Goal: Check status: Check status

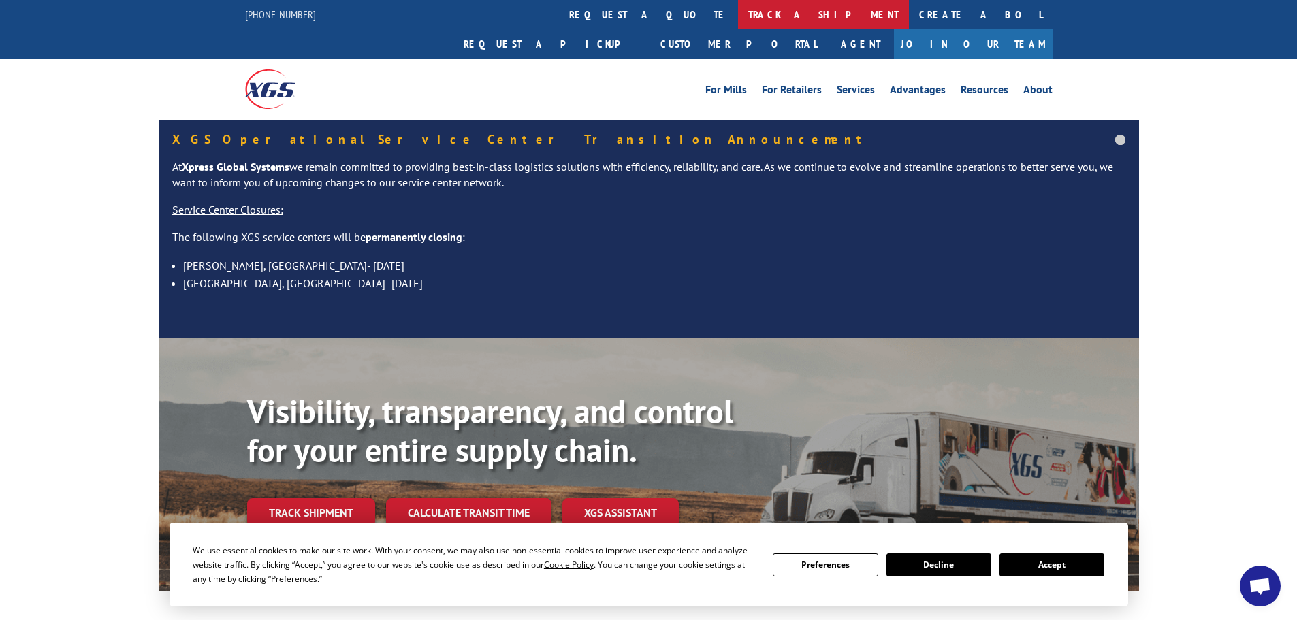
click at [738, 14] on link "track a shipment" at bounding box center [823, 14] width 171 height 29
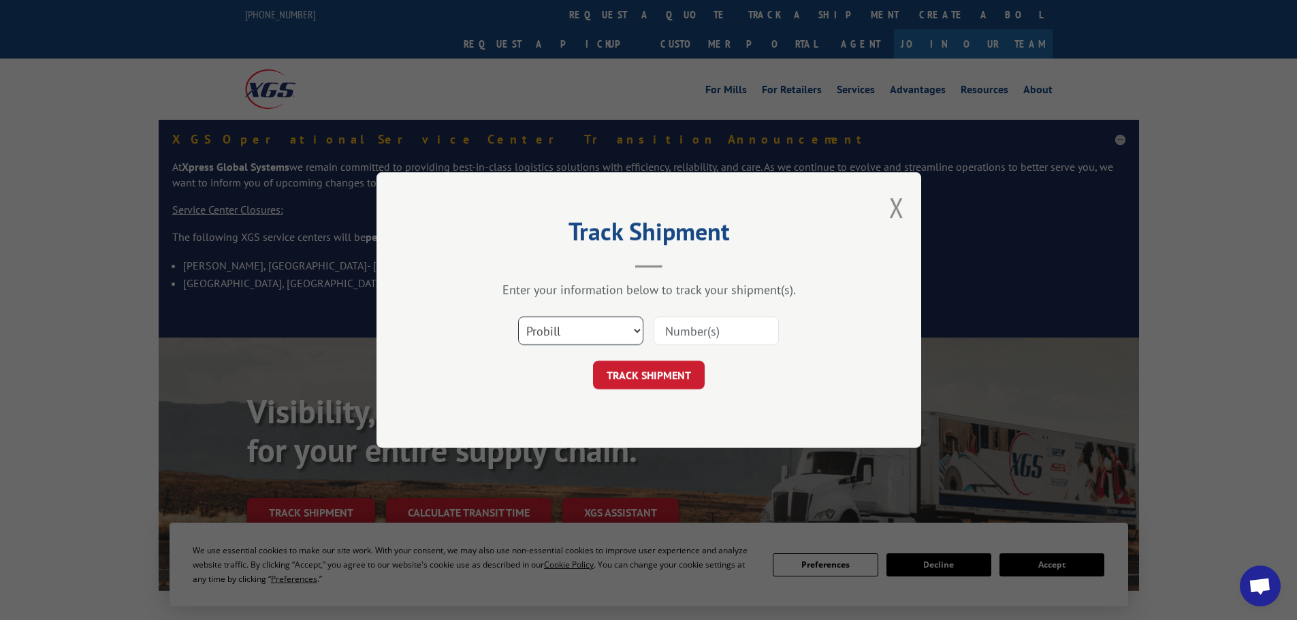
click at [627, 338] on select "Select category... Probill BOL PO" at bounding box center [580, 331] width 125 height 29
click at [571, 332] on select "Select category... Probill BOL PO" at bounding box center [580, 331] width 125 height 29
click at [518, 317] on select "Select category... Probill BOL PO" at bounding box center [580, 331] width 125 height 29
click at [689, 332] on input at bounding box center [716, 331] width 125 height 29
paste input "17466691"
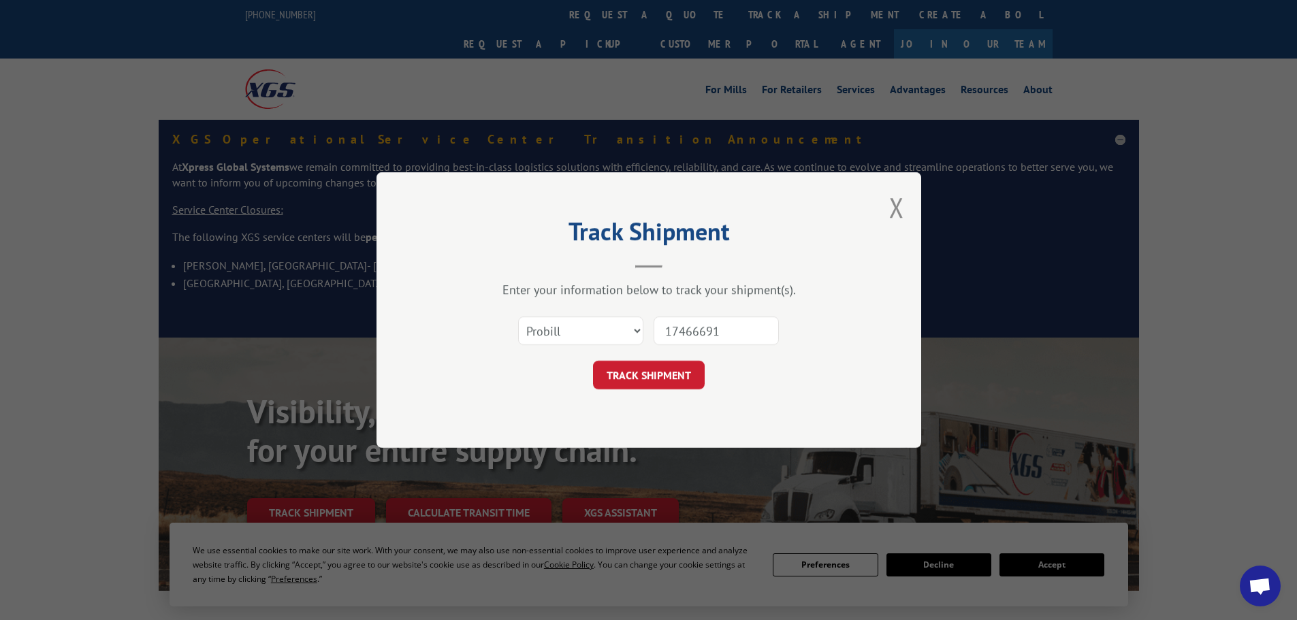
type input "17466691"
click at [682, 402] on div "Track Shipment Enter your information below to track your shipment(s). Select c…" at bounding box center [649, 310] width 545 height 276
click at [669, 374] on button "TRACK SHIPMENT" at bounding box center [649, 375] width 112 height 29
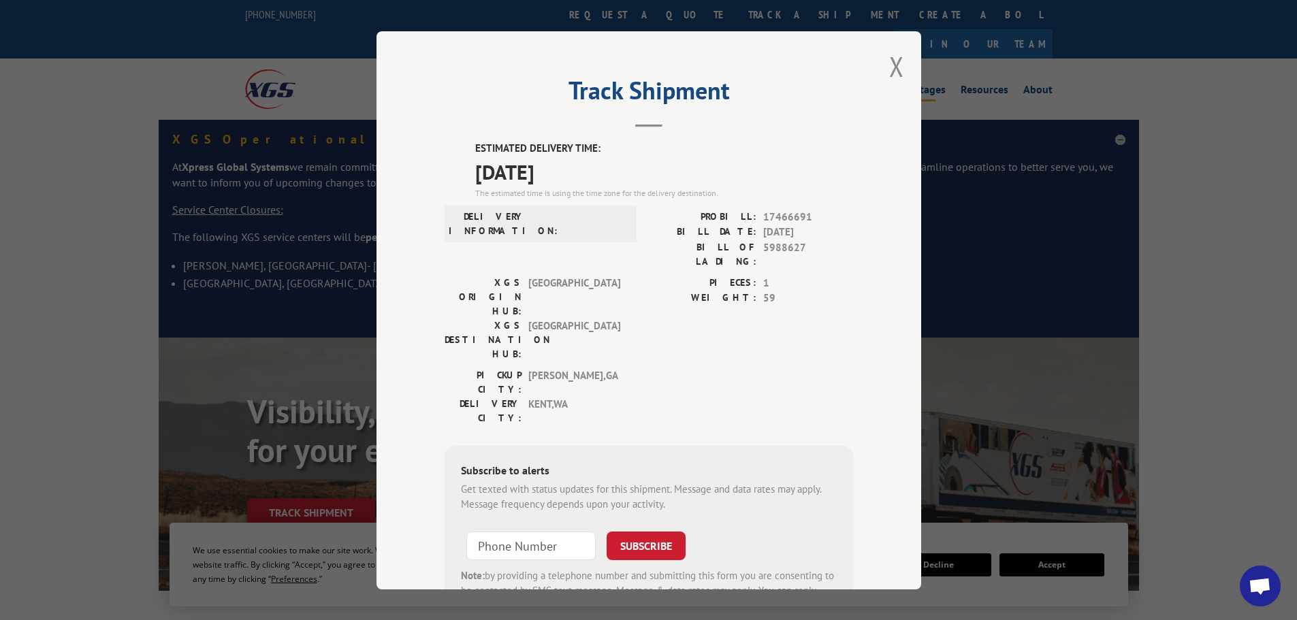
click at [898, 67] on button "Close modal" at bounding box center [896, 66] width 15 height 36
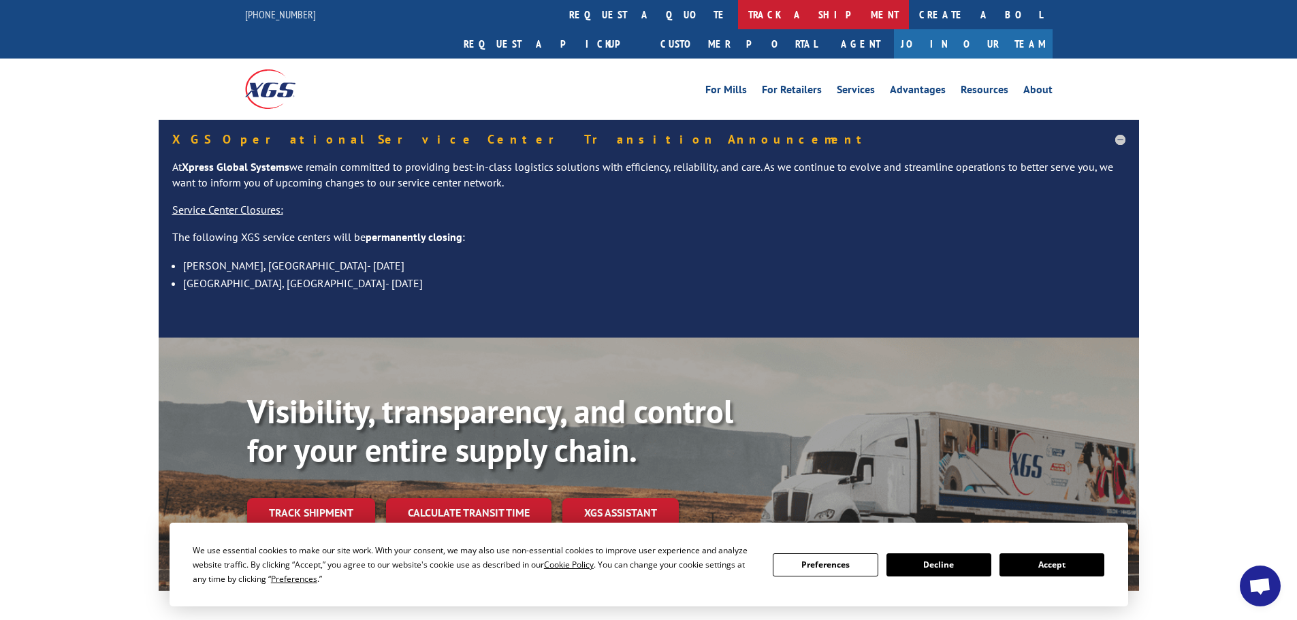
click at [738, 25] on link "track a shipment" at bounding box center [823, 14] width 171 height 29
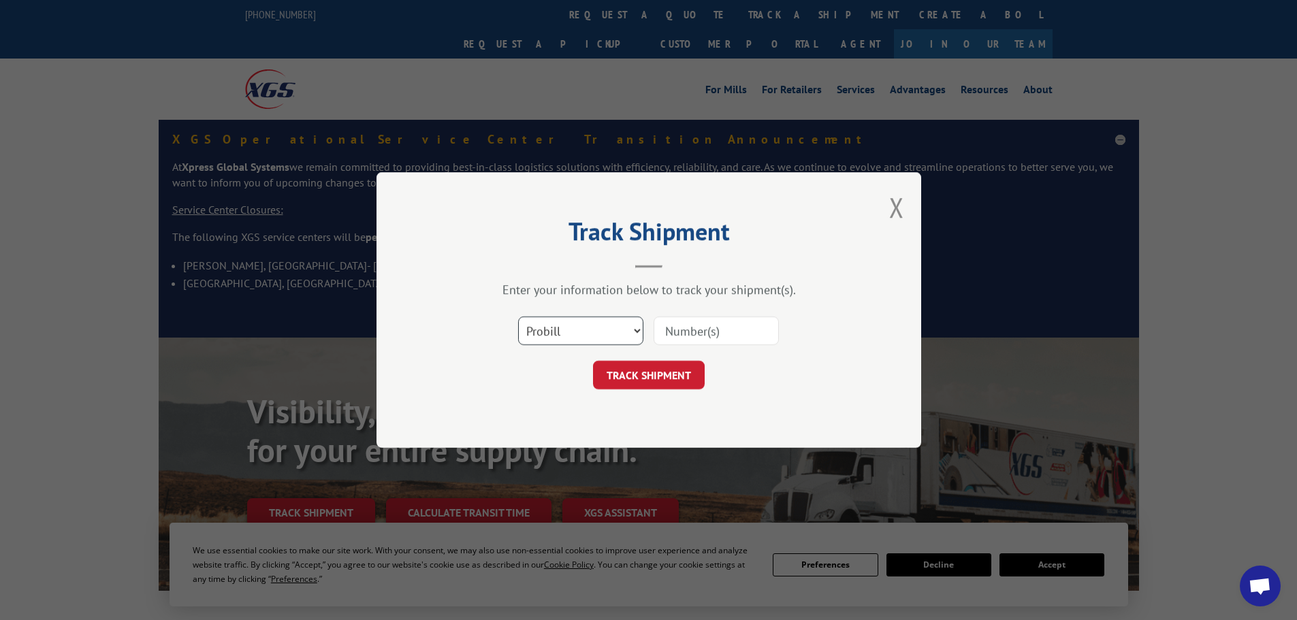
drag, startPoint x: 593, startPoint y: 328, endPoint x: 586, endPoint y: 341, distance: 14.6
click at [593, 332] on select "Select category... Probill BOL PO" at bounding box center [580, 331] width 125 height 29
select select "po"
click at [518, 317] on select "Select category... Probill BOL PO" at bounding box center [580, 331] width 125 height 29
click at [683, 323] on input at bounding box center [716, 331] width 125 height 29
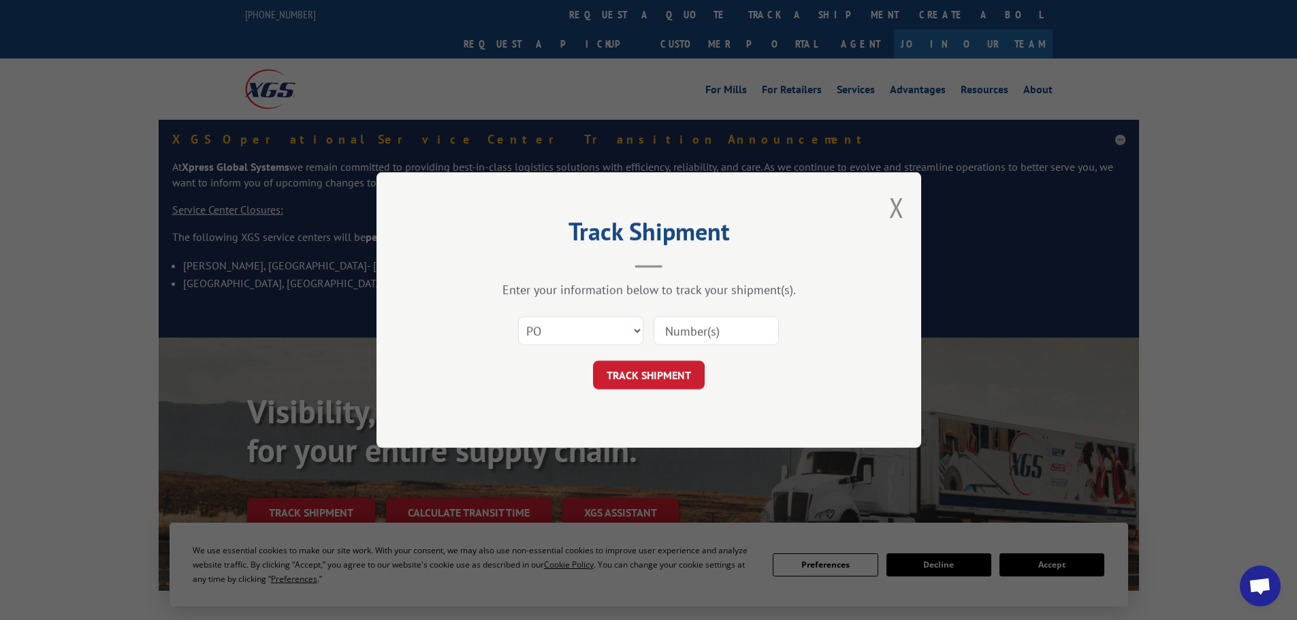
paste input "23501722"
type input "23501722"
click at [684, 382] on button "TRACK SHIPMENT" at bounding box center [649, 375] width 112 height 29
